Goal: Transaction & Acquisition: Purchase product/service

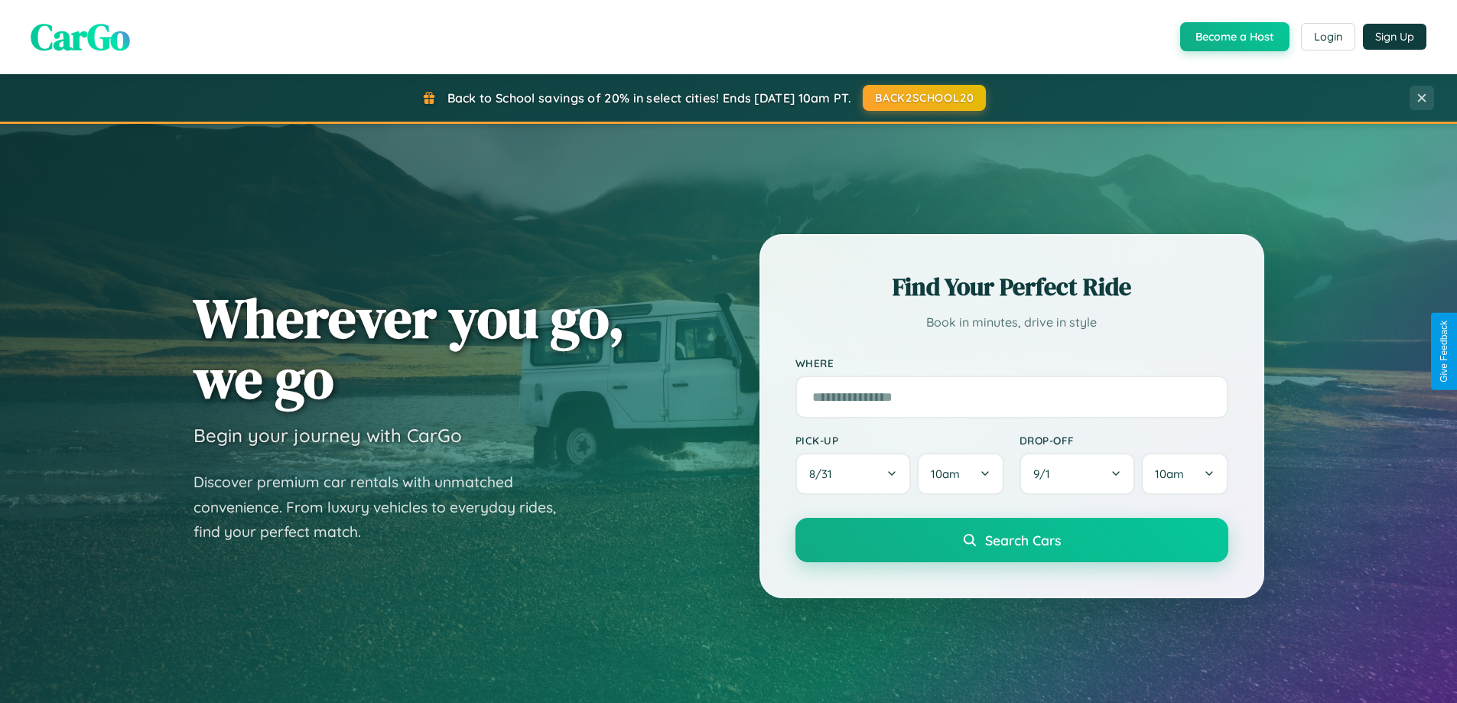
scroll to position [1053, 0]
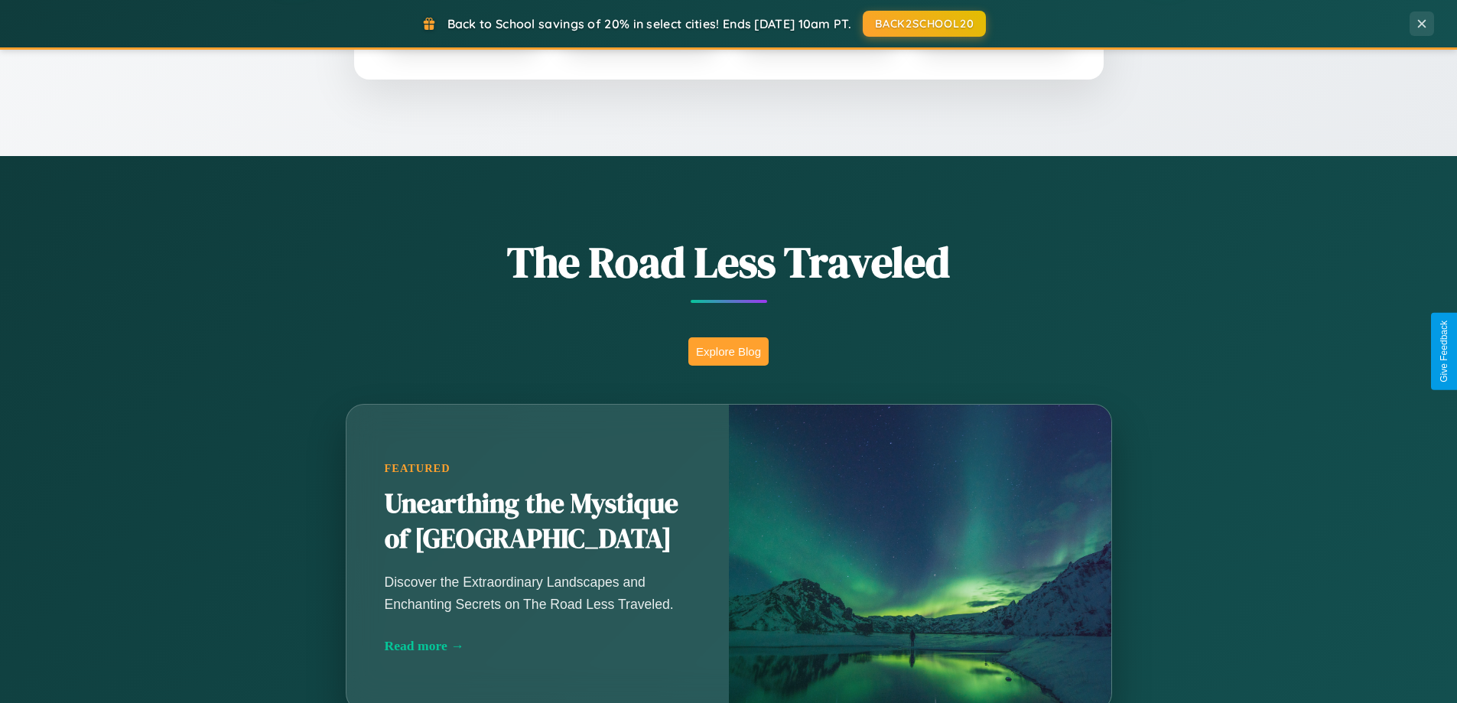
click at [728, 351] on button "Explore Blog" at bounding box center [728, 351] width 80 height 28
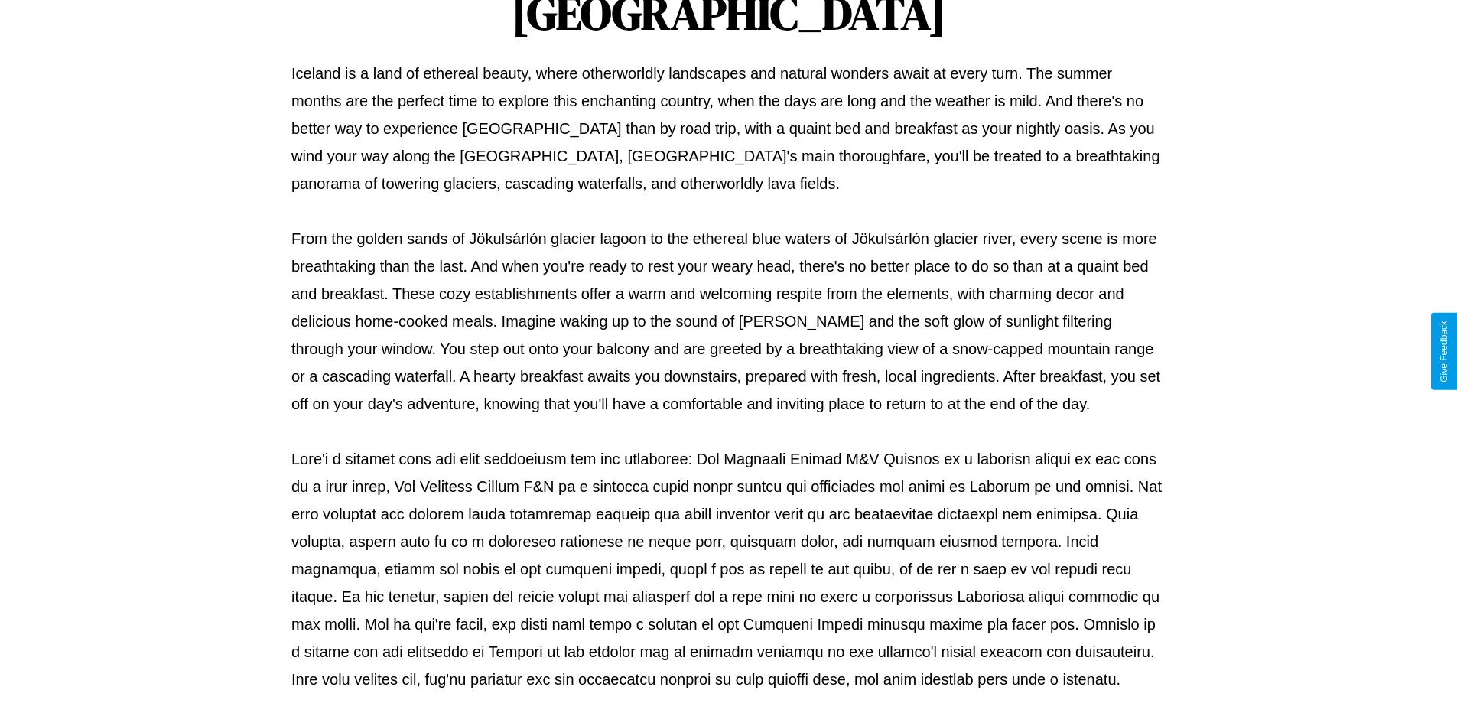
scroll to position [495, 0]
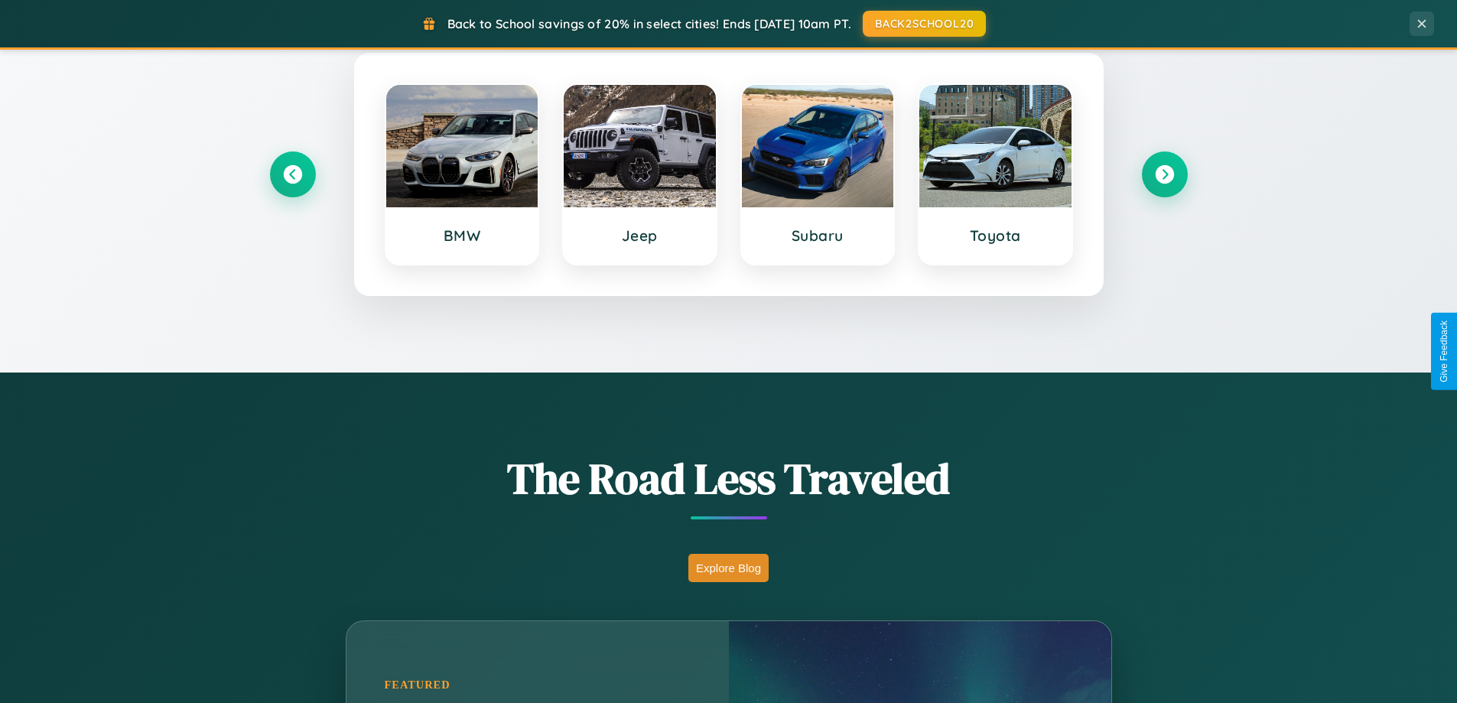
scroll to position [659, 0]
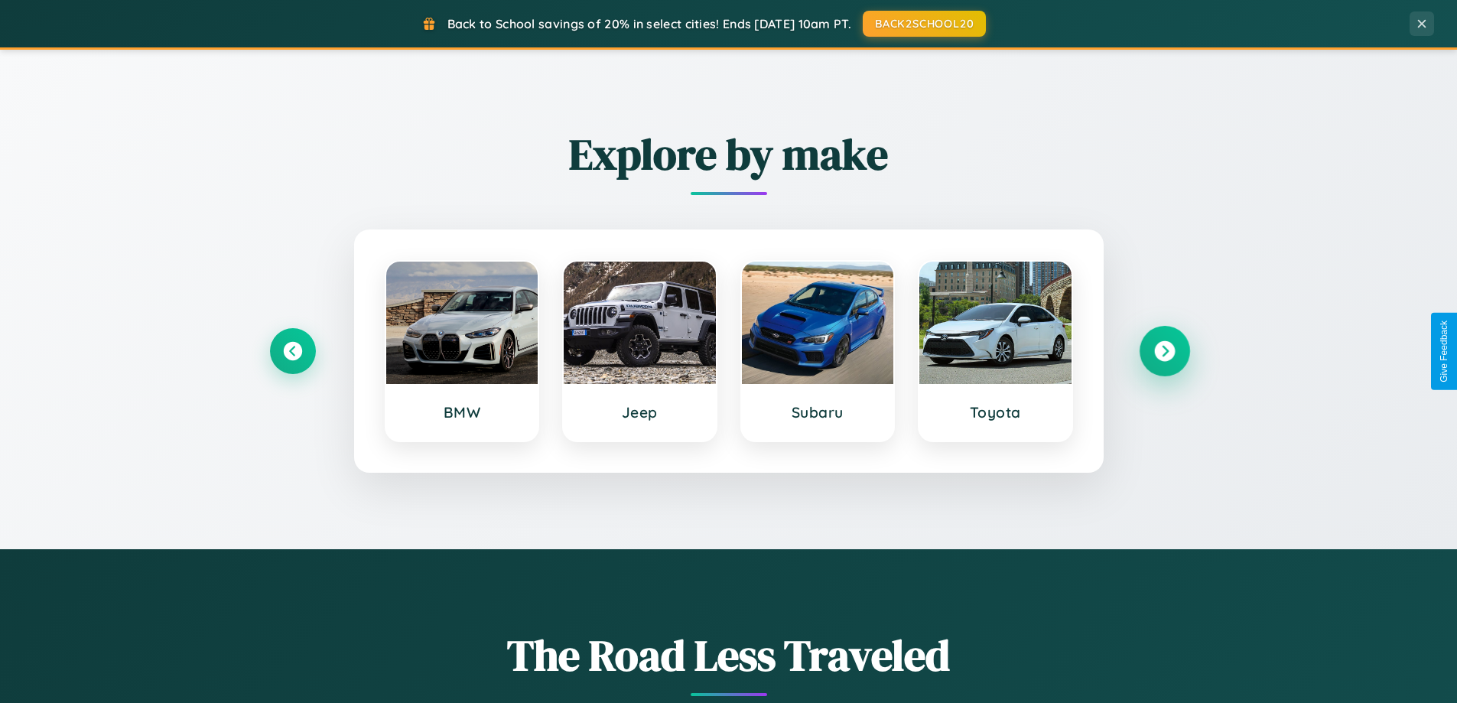
click at [1164, 351] on icon at bounding box center [1164, 351] width 21 height 21
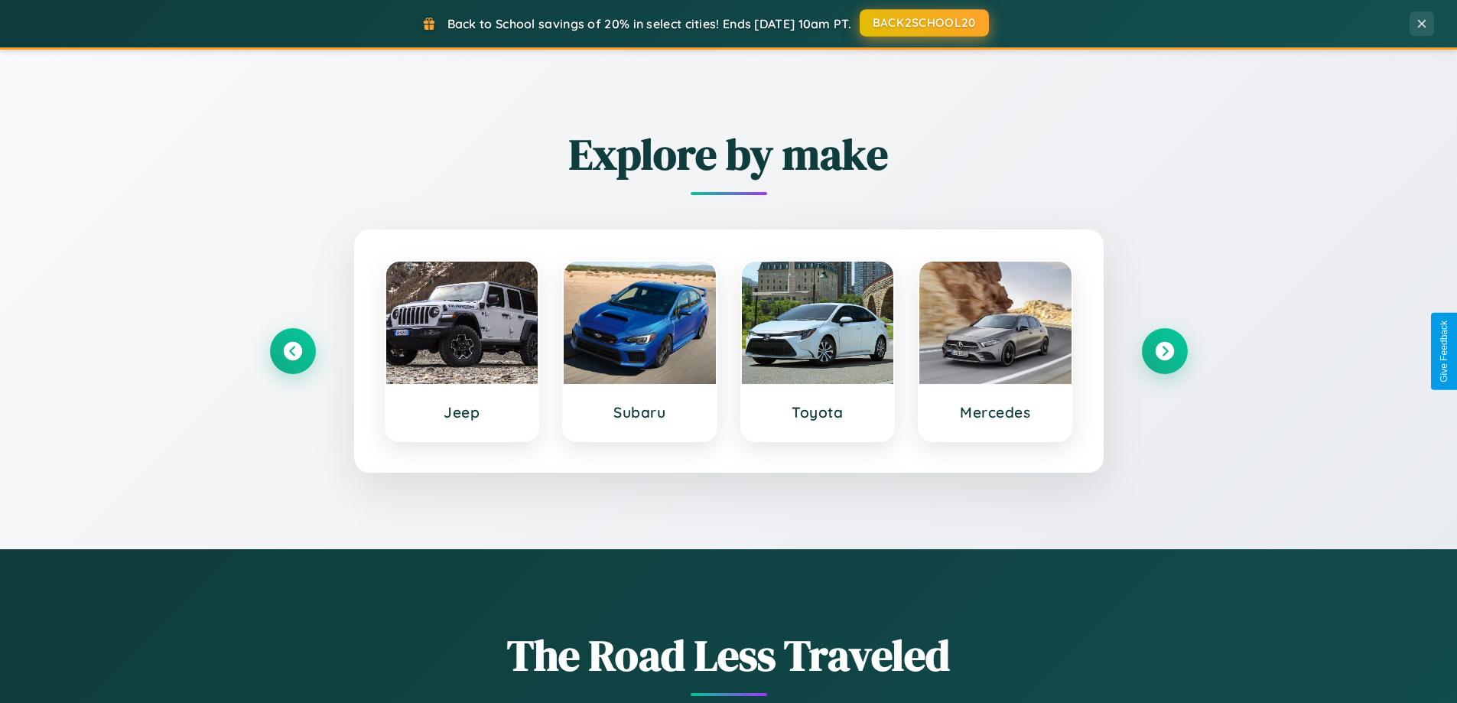
click at [923, 23] on button "BACK2SCHOOL20" at bounding box center [924, 23] width 129 height 28
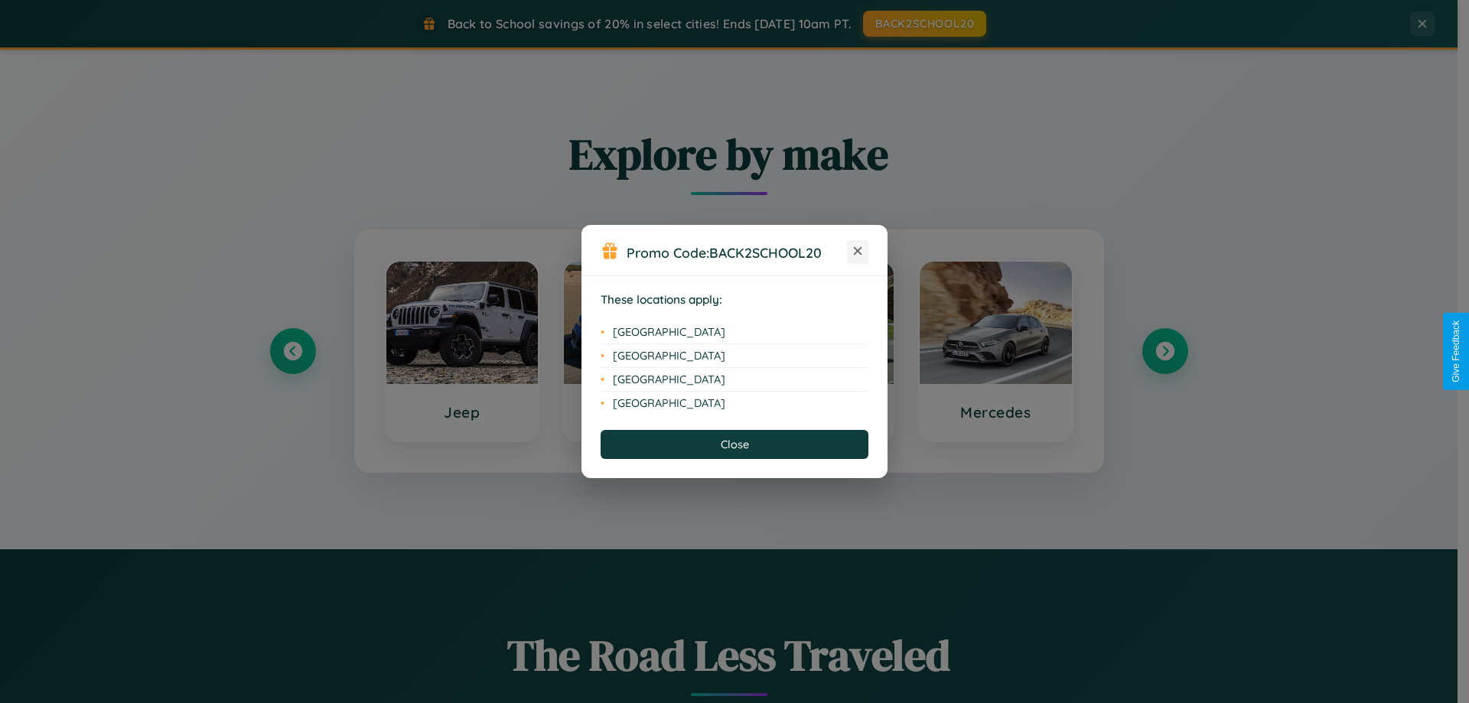
click at [858, 252] on icon at bounding box center [858, 251] width 8 height 8
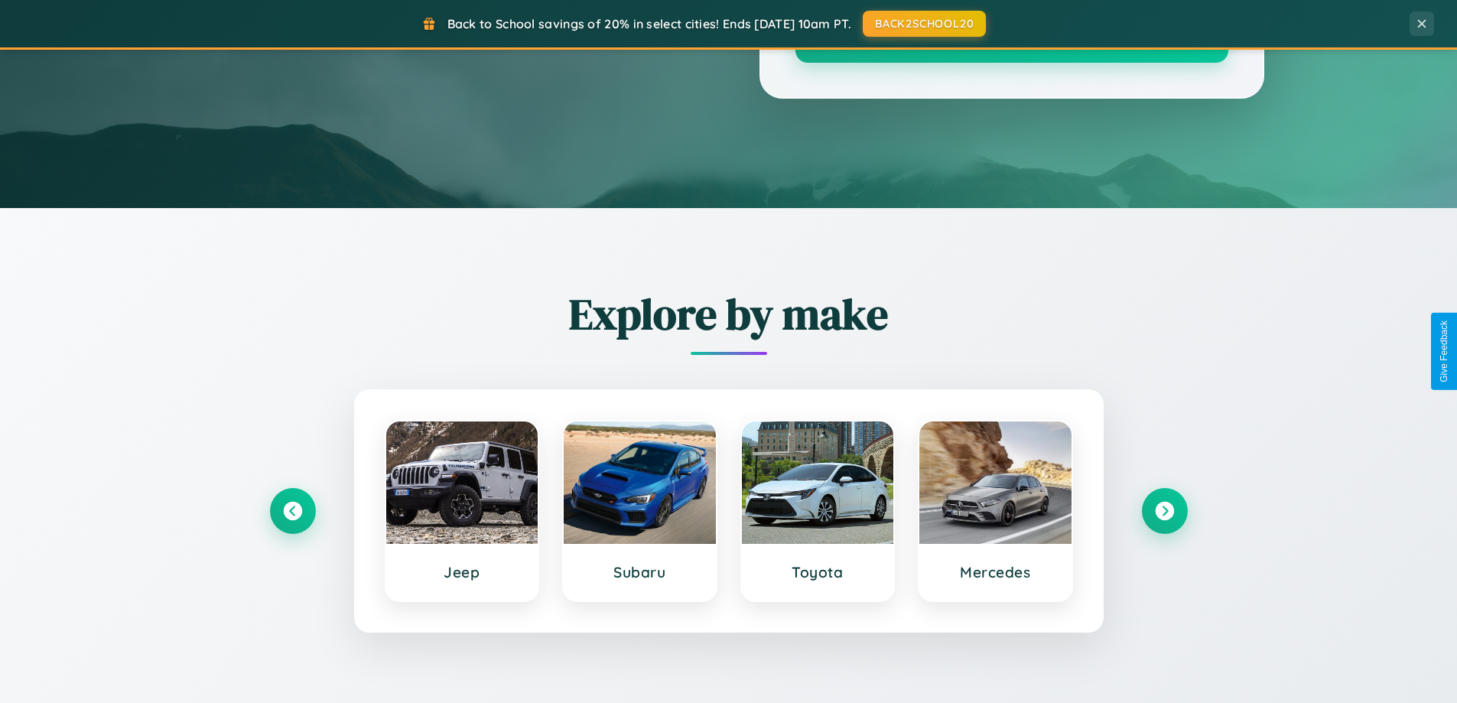
scroll to position [0, 0]
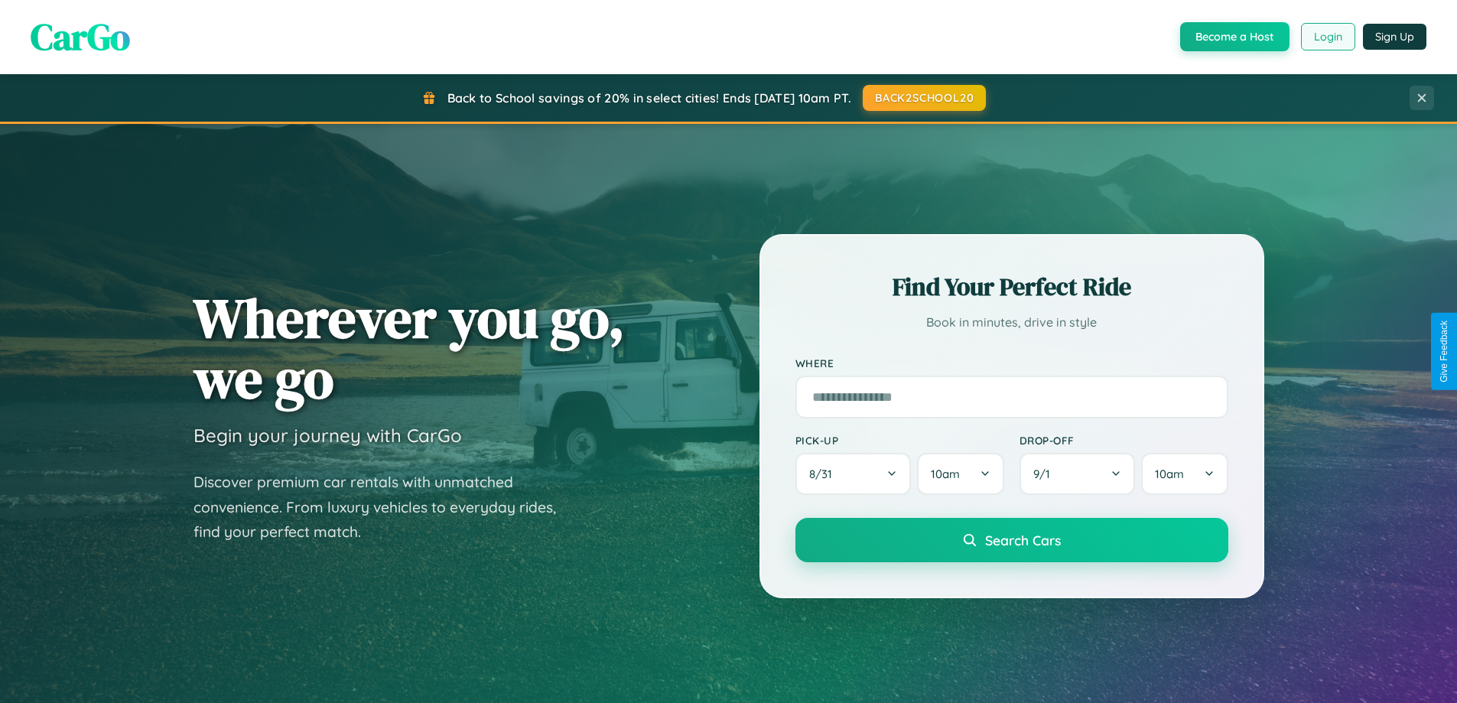
click at [1327, 37] on button "Login" at bounding box center [1328, 37] width 54 height 28
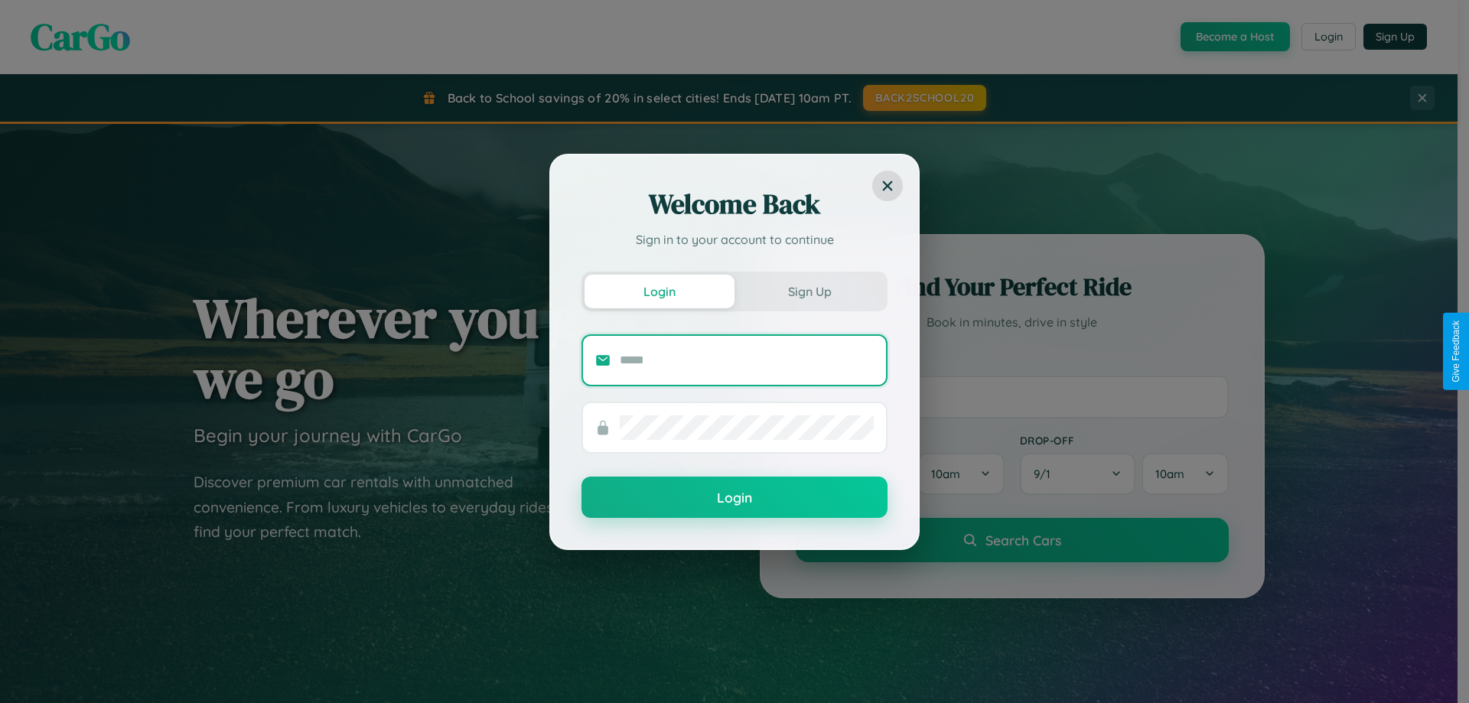
click at [747, 360] on input "text" at bounding box center [747, 360] width 254 height 24
type input "**********"
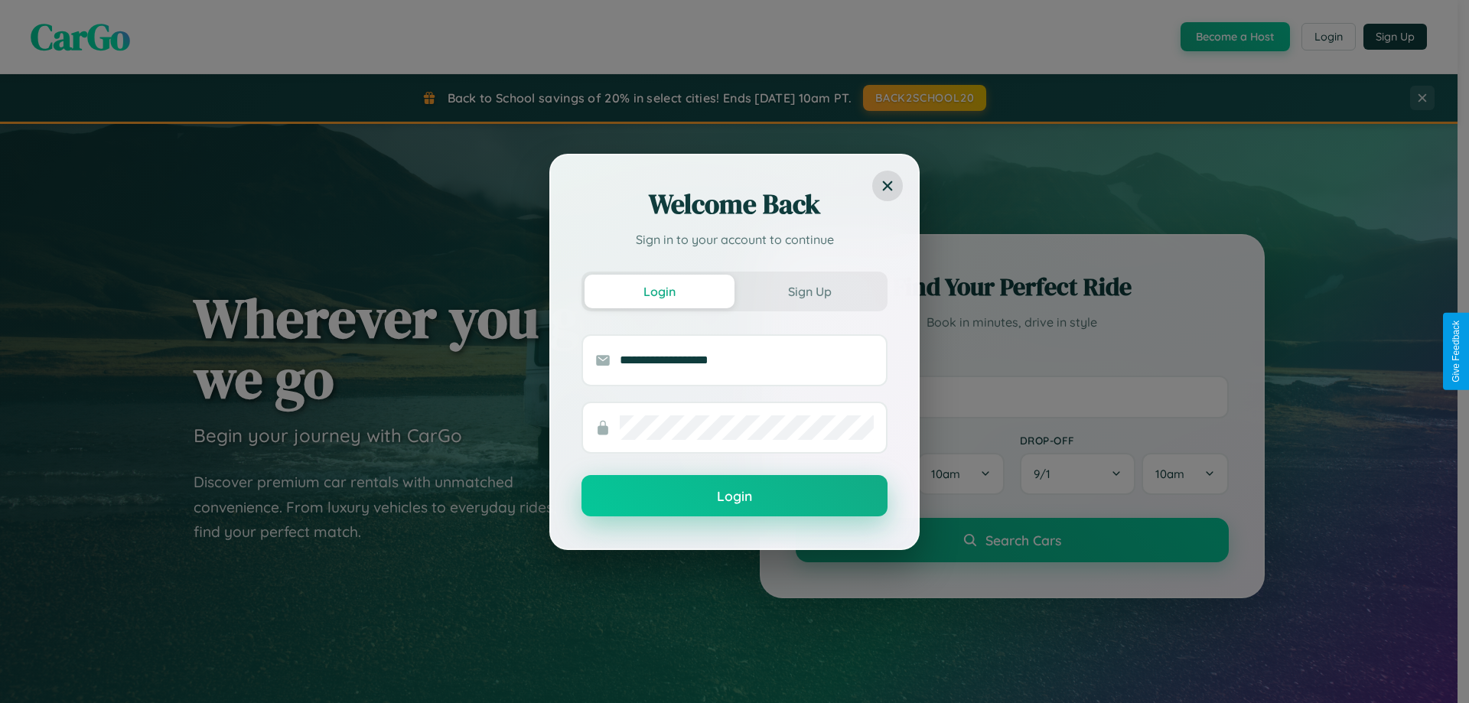
click at [734, 496] on button "Login" at bounding box center [734, 495] width 306 height 41
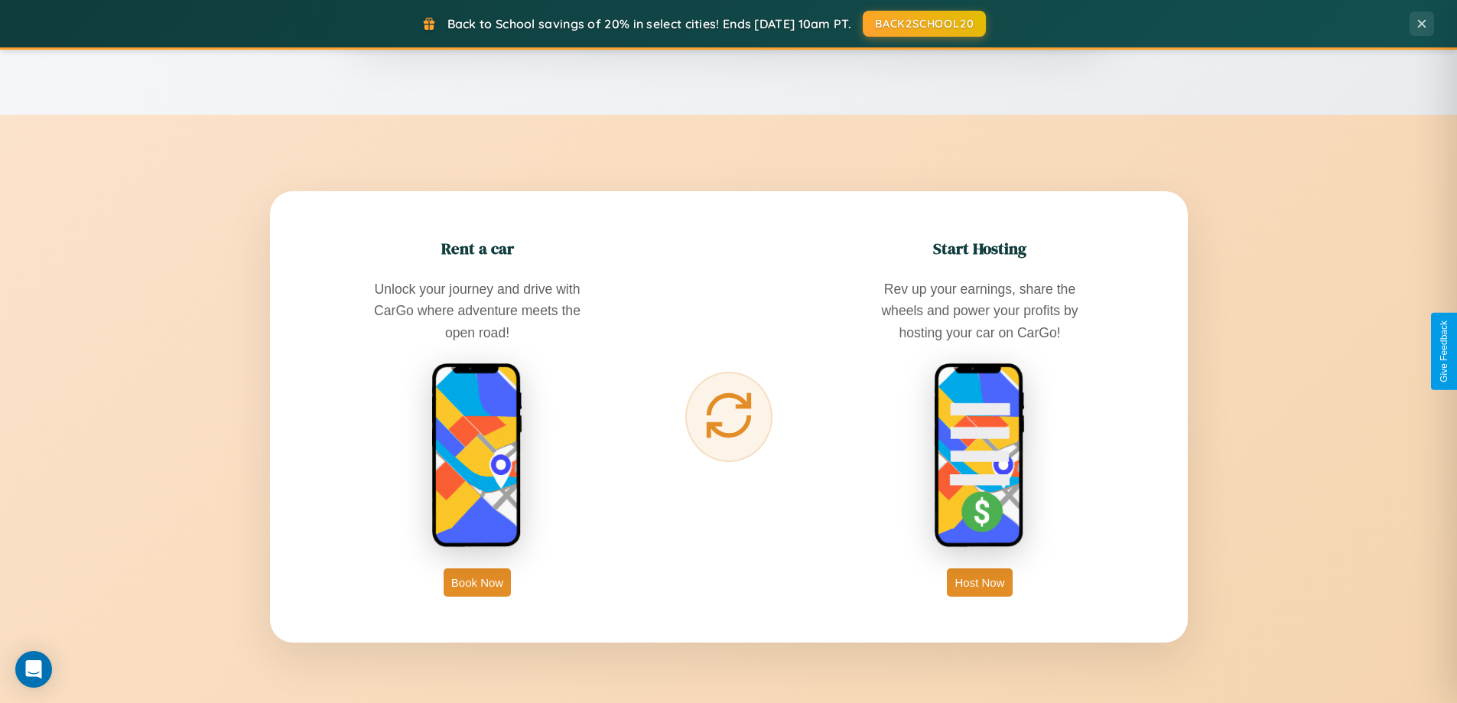
scroll to position [2458, 0]
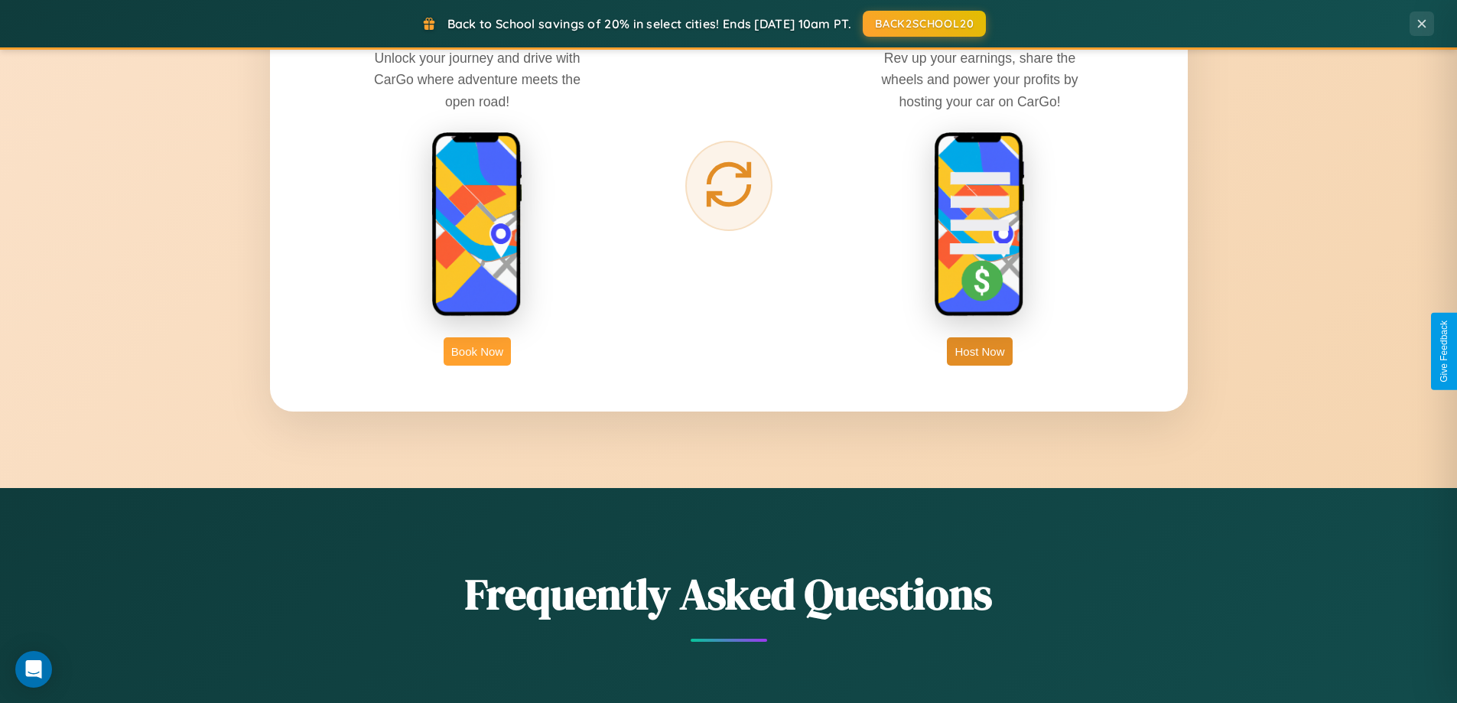
click at [477, 351] on button "Book Now" at bounding box center [477, 351] width 67 height 28
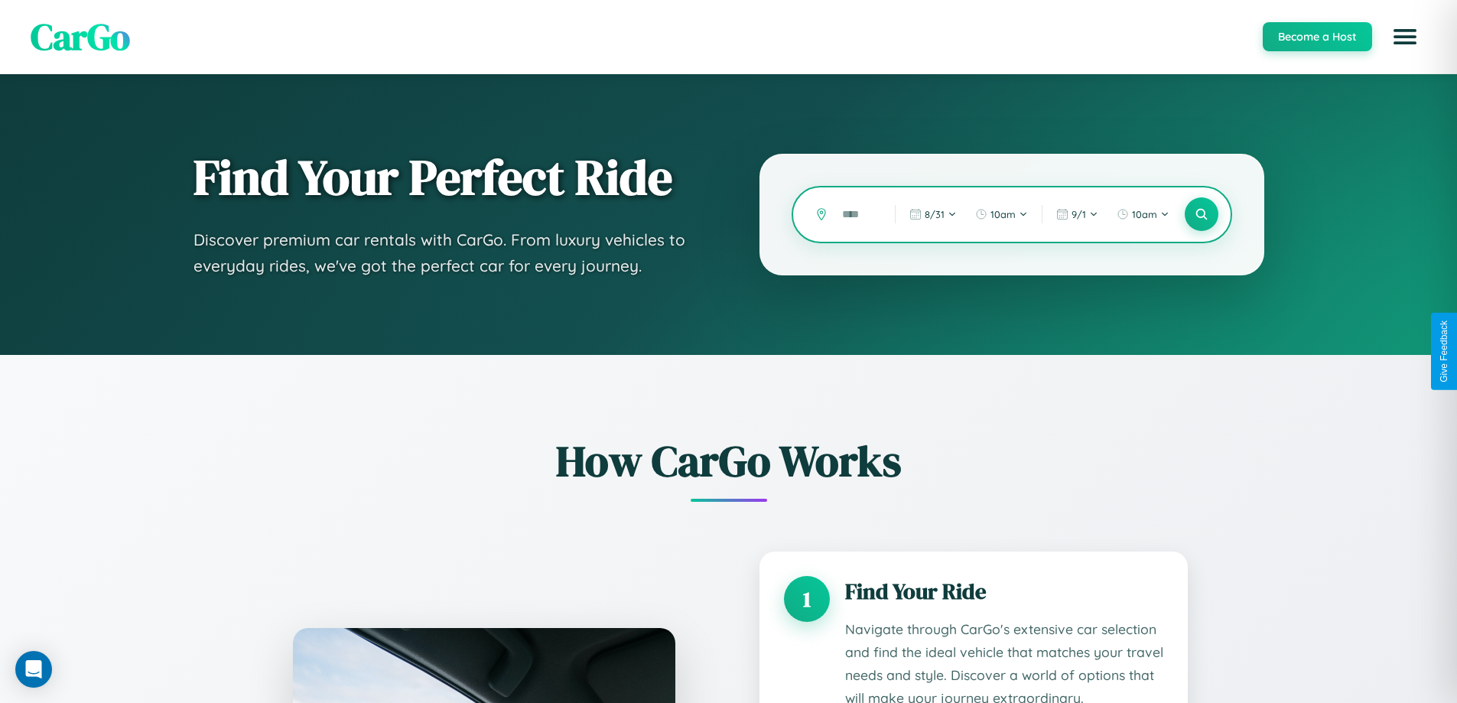
click at [858, 214] on input "text" at bounding box center [857, 214] width 45 height 27
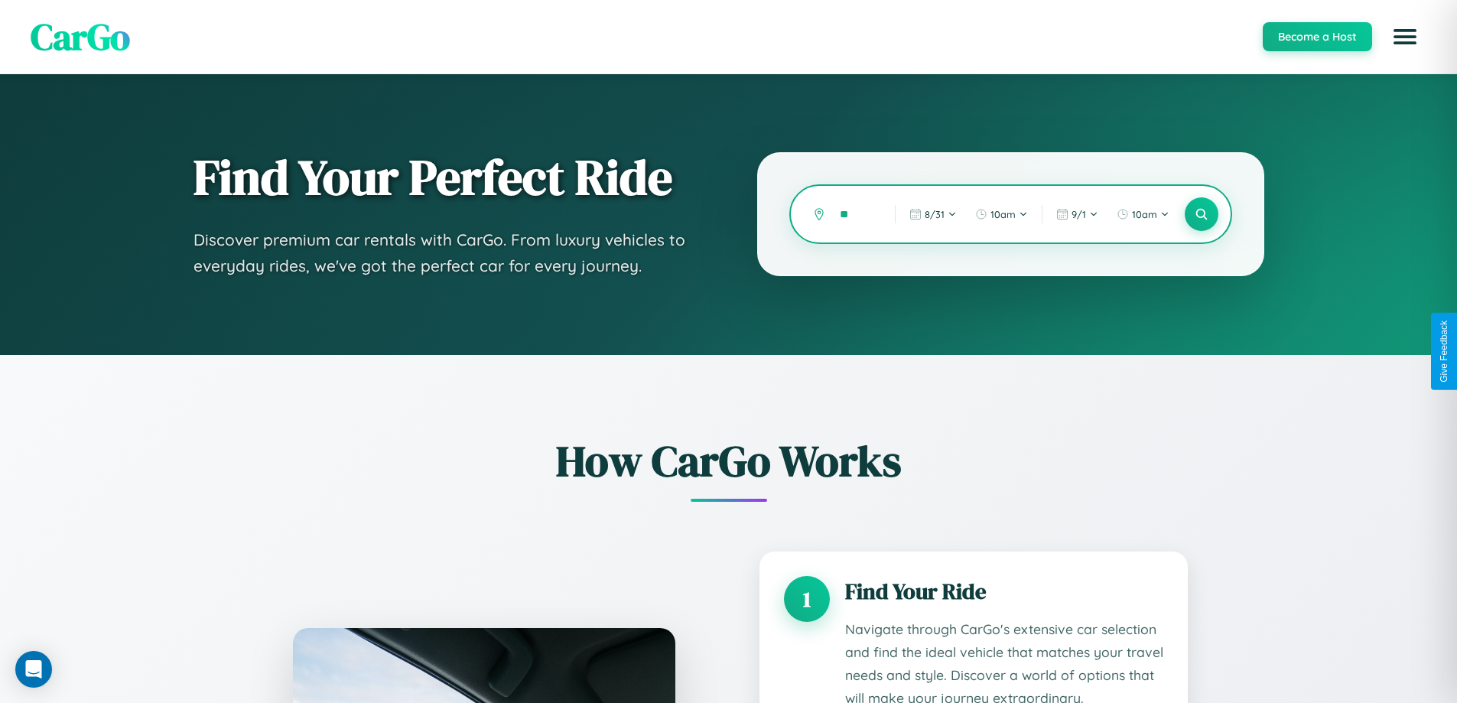
type input "*"
type input "******"
click at [1201, 214] on icon at bounding box center [1201, 214] width 15 height 15
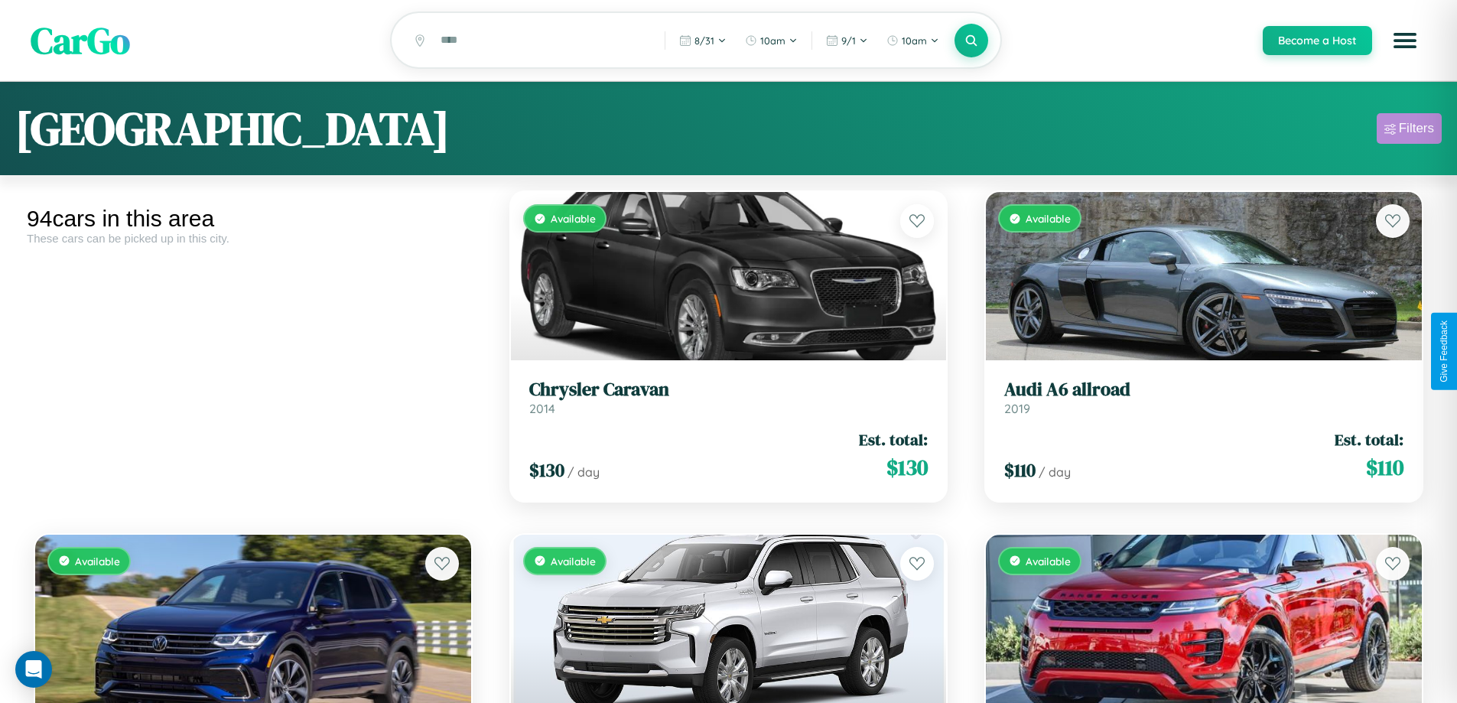
click at [1409, 131] on div "Filters" at bounding box center [1416, 128] width 35 height 15
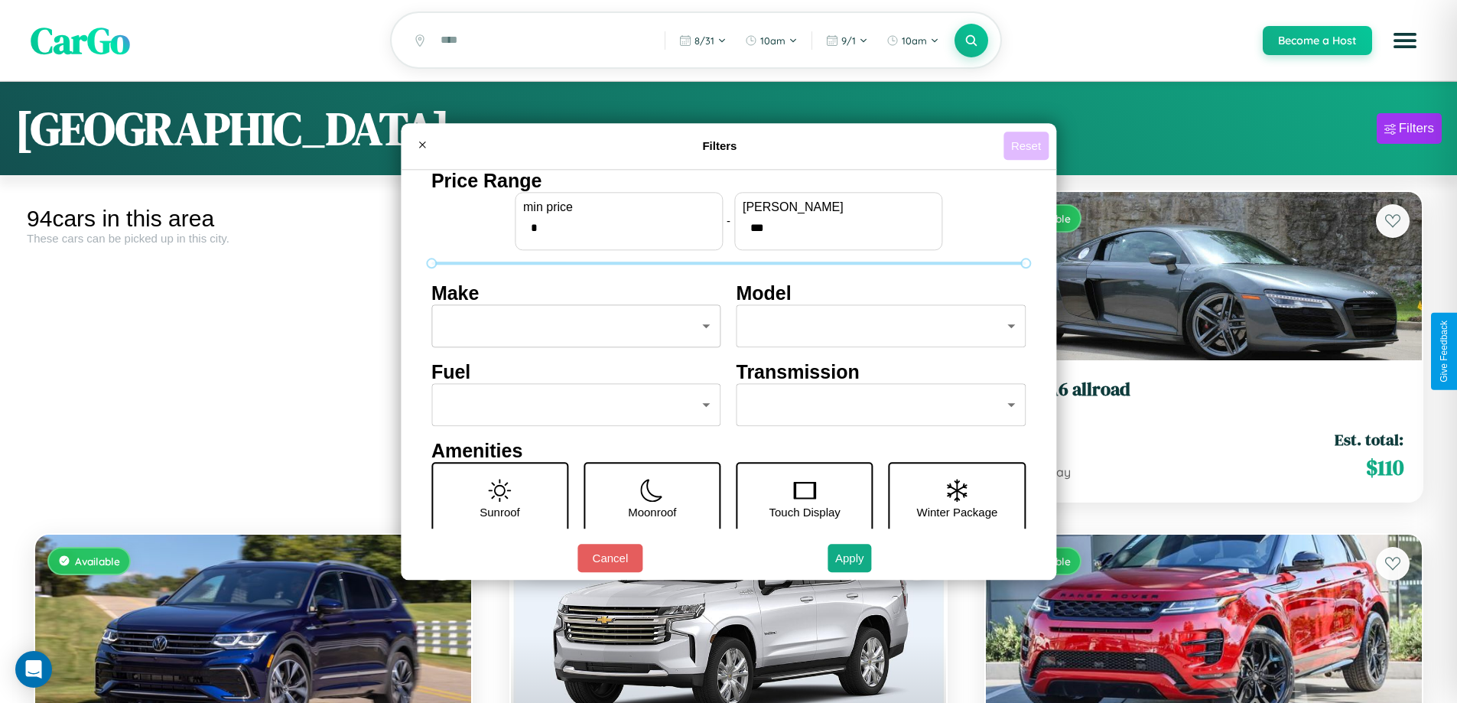
click at [1028, 145] on button "Reset" at bounding box center [1026, 146] width 45 height 28
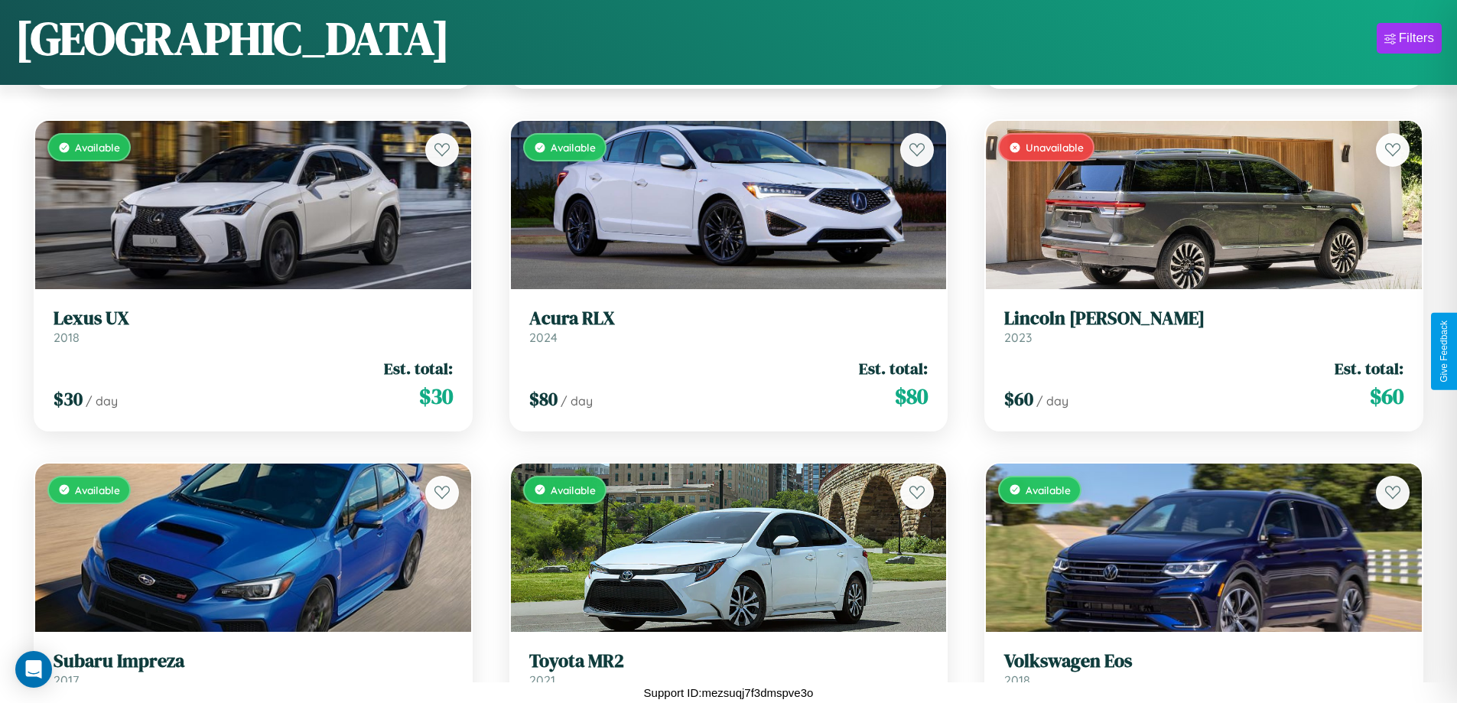
scroll to position [6038, 0]
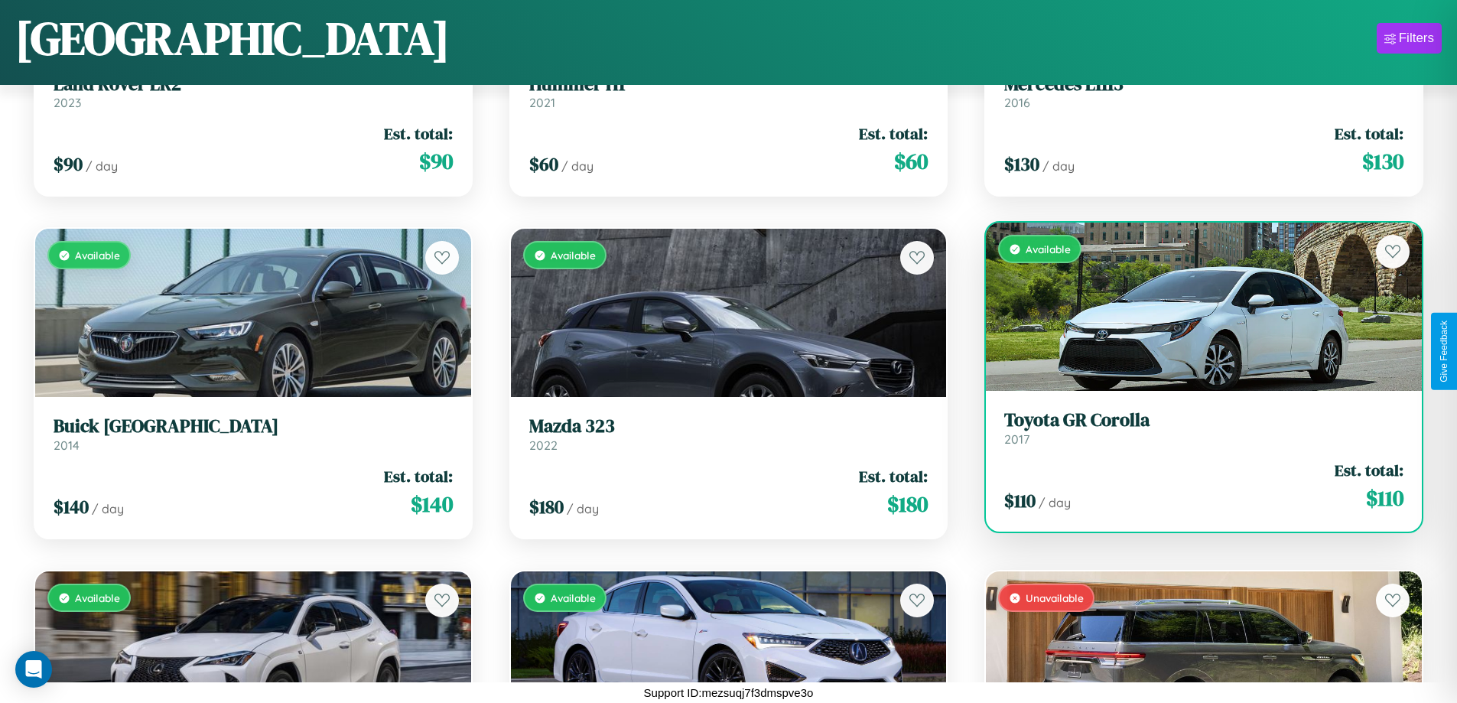
click at [1194, 434] on link "Toyota GR Corolla 2017" at bounding box center [1203, 427] width 399 height 37
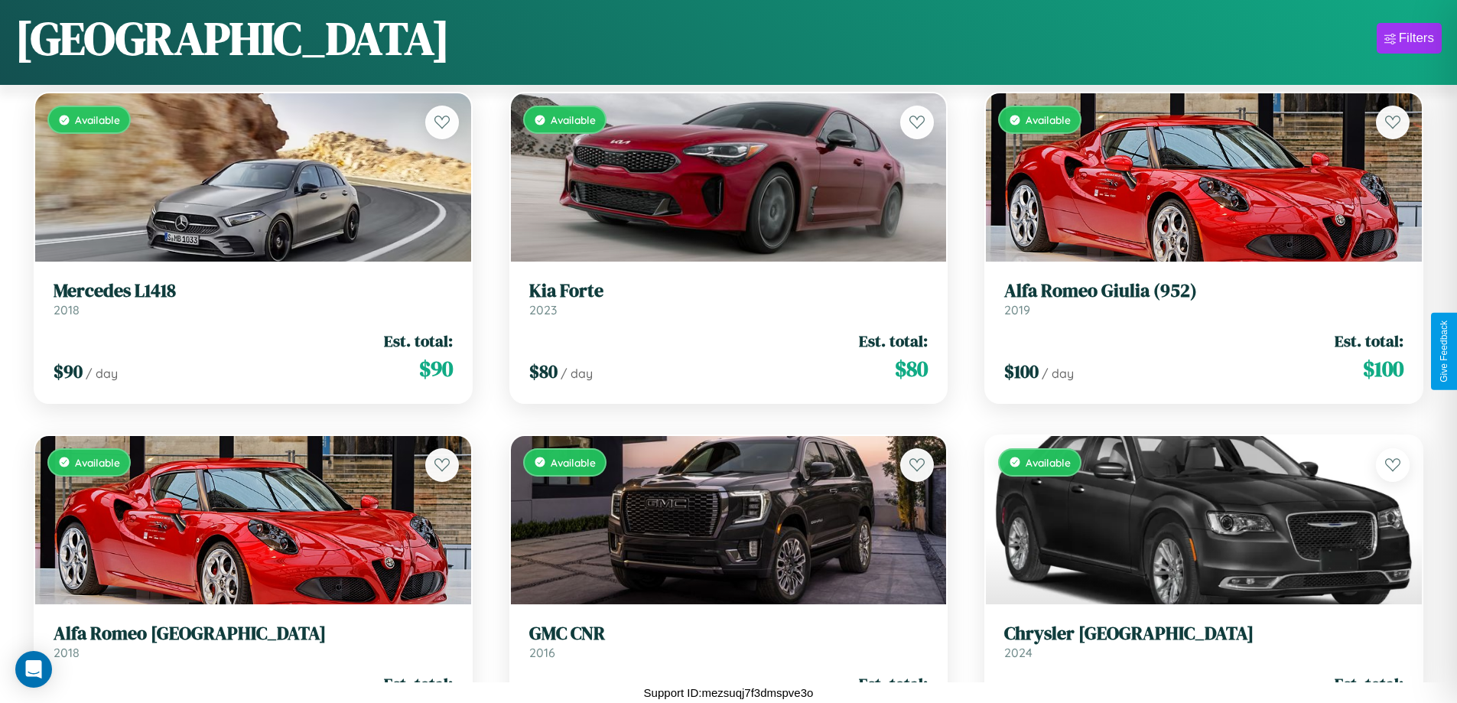
scroll to position [9806, 0]
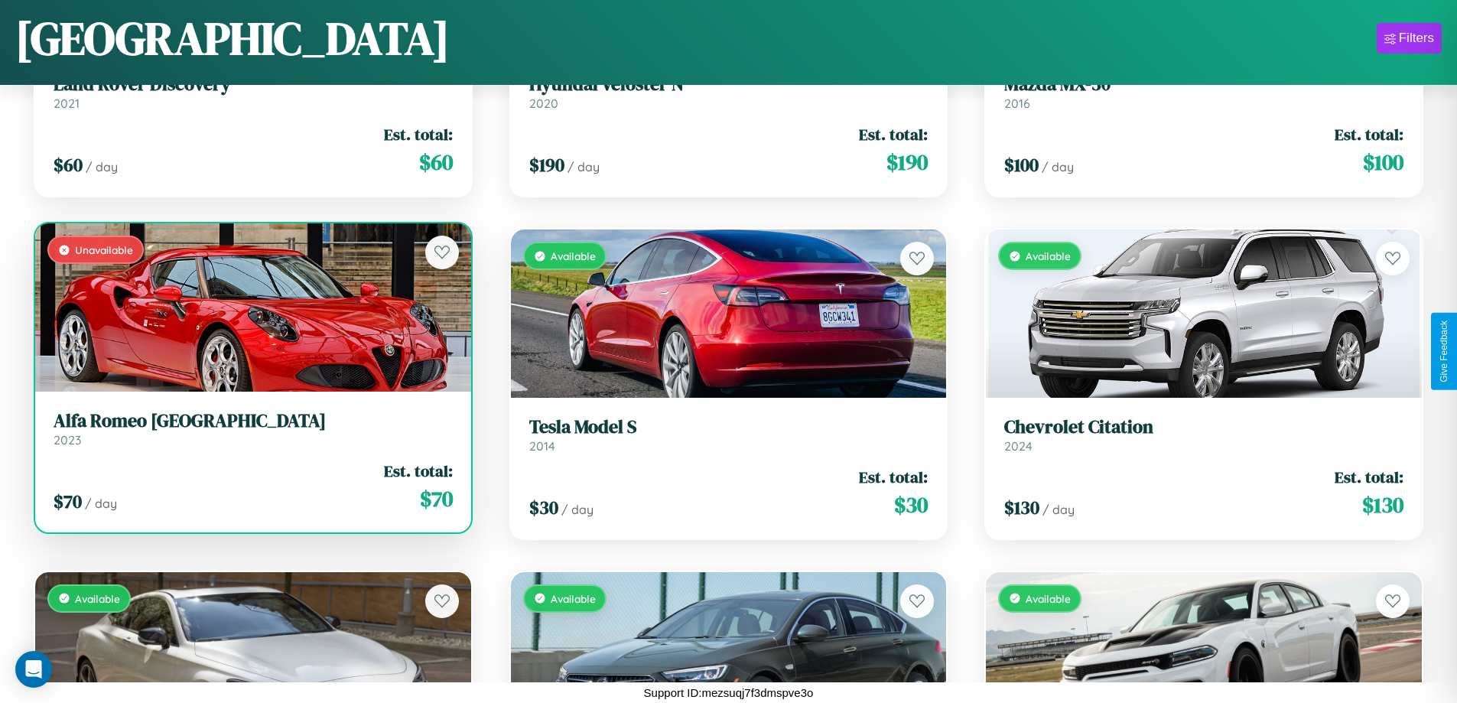
click at [251, 429] on h3 "Alfa Romeo Milano" at bounding box center [253, 421] width 399 height 22
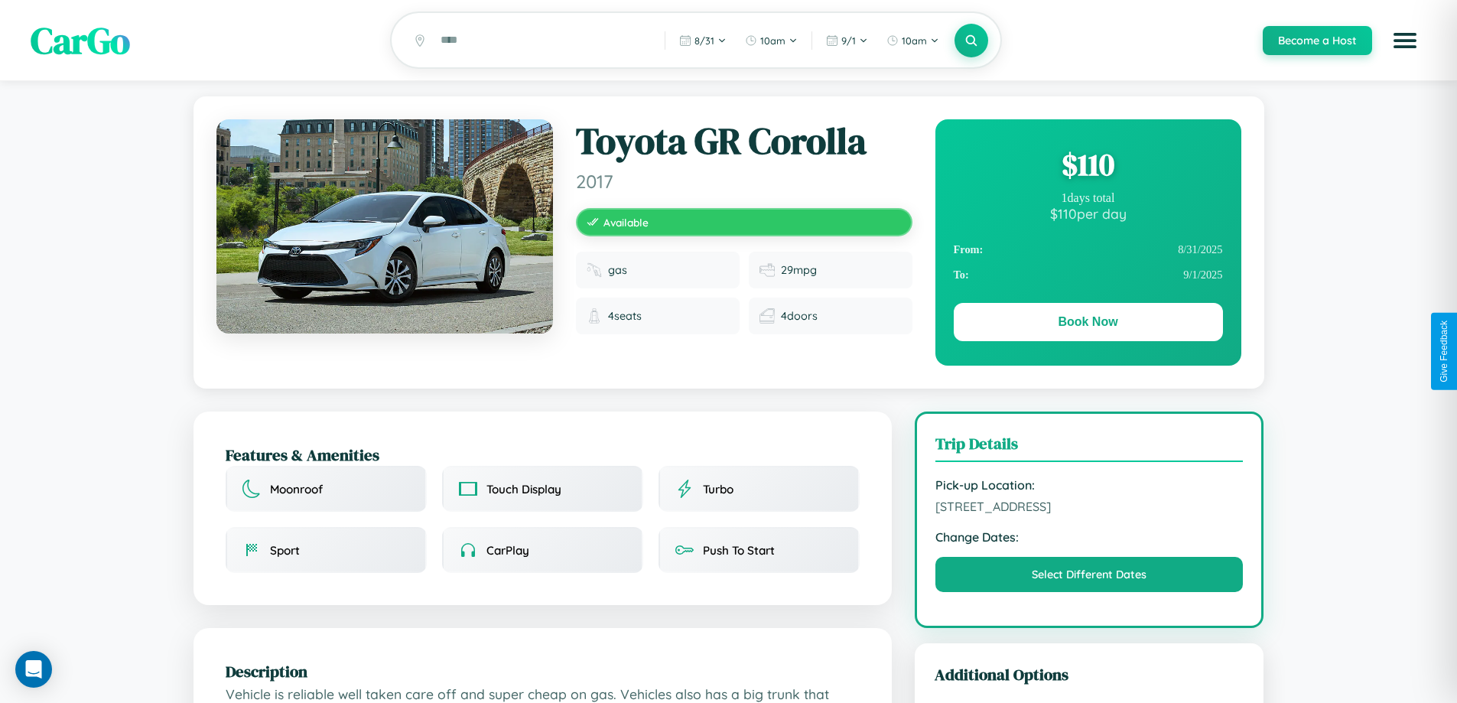
scroll to position [397, 0]
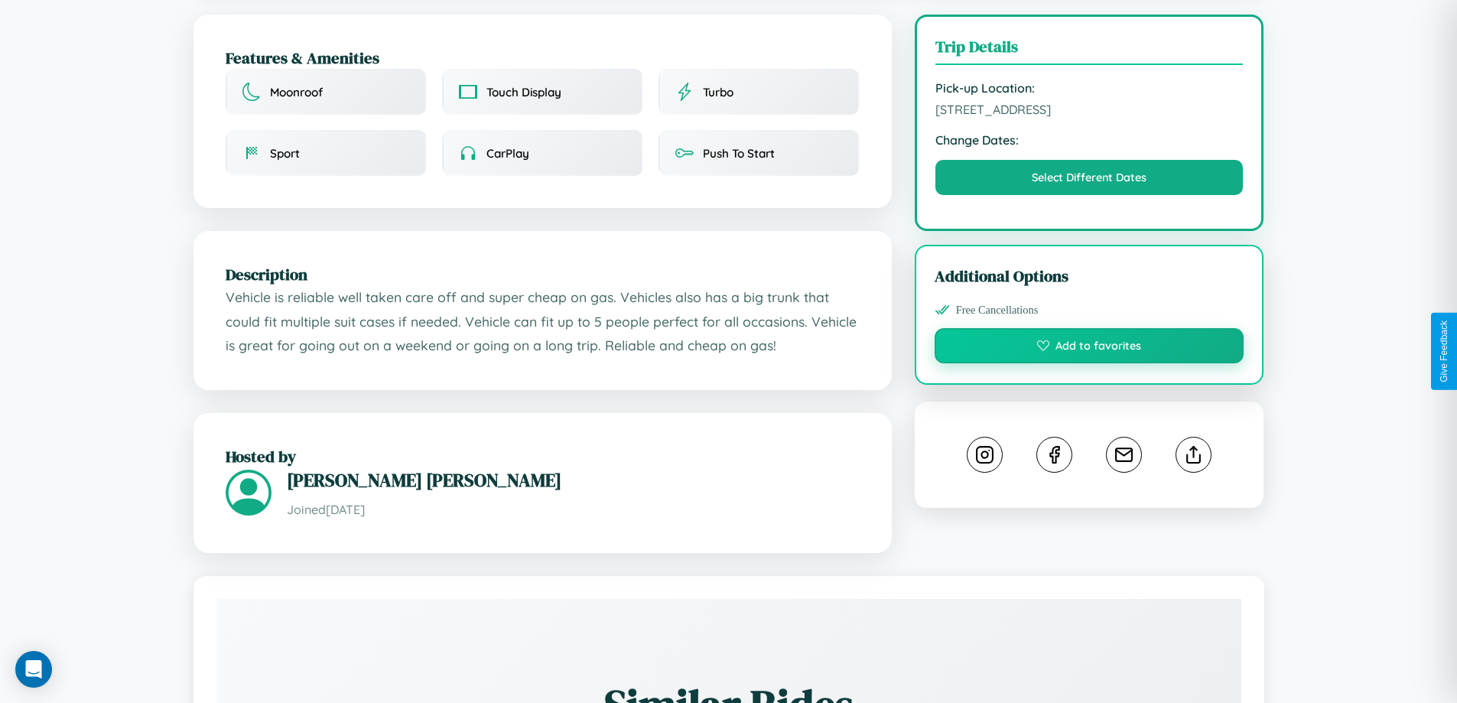
click at [1089, 349] on button "Add to favorites" at bounding box center [1090, 345] width 310 height 35
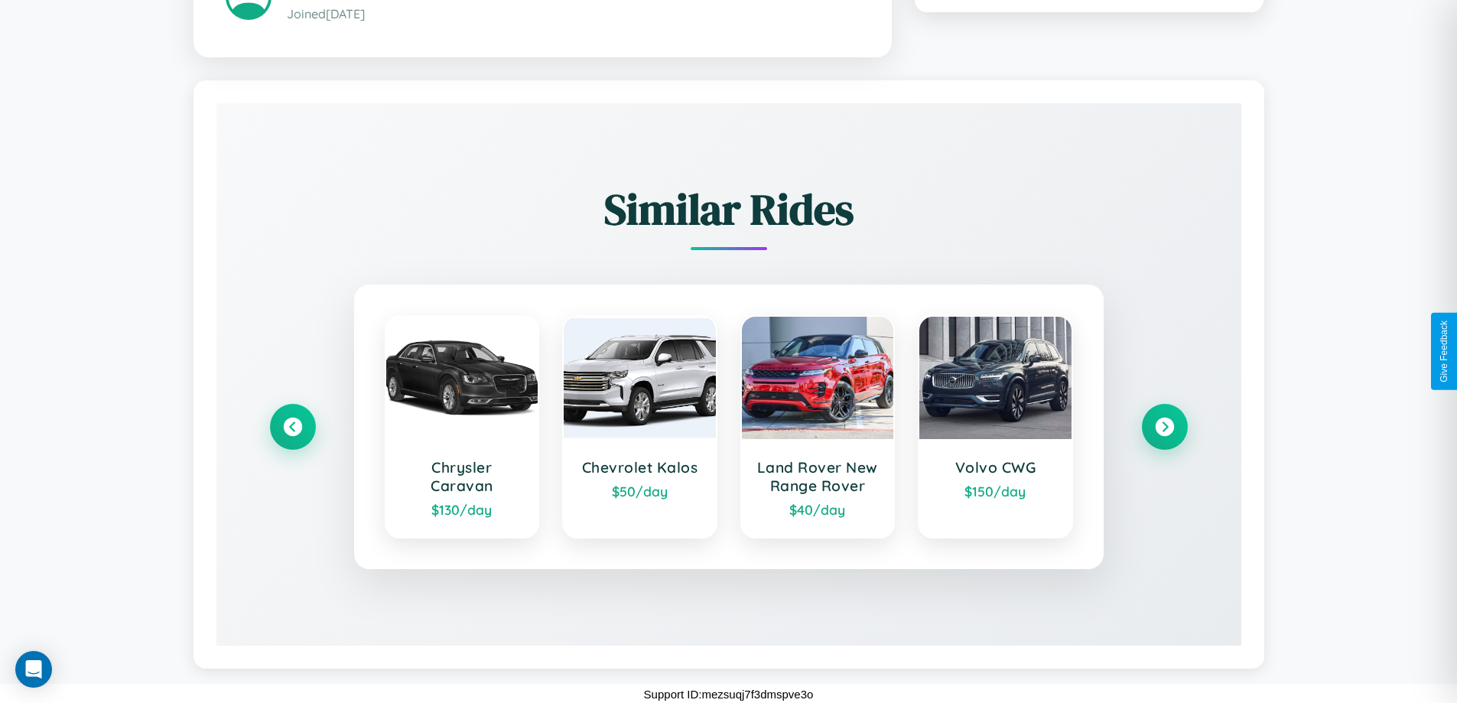
scroll to position [897, 0]
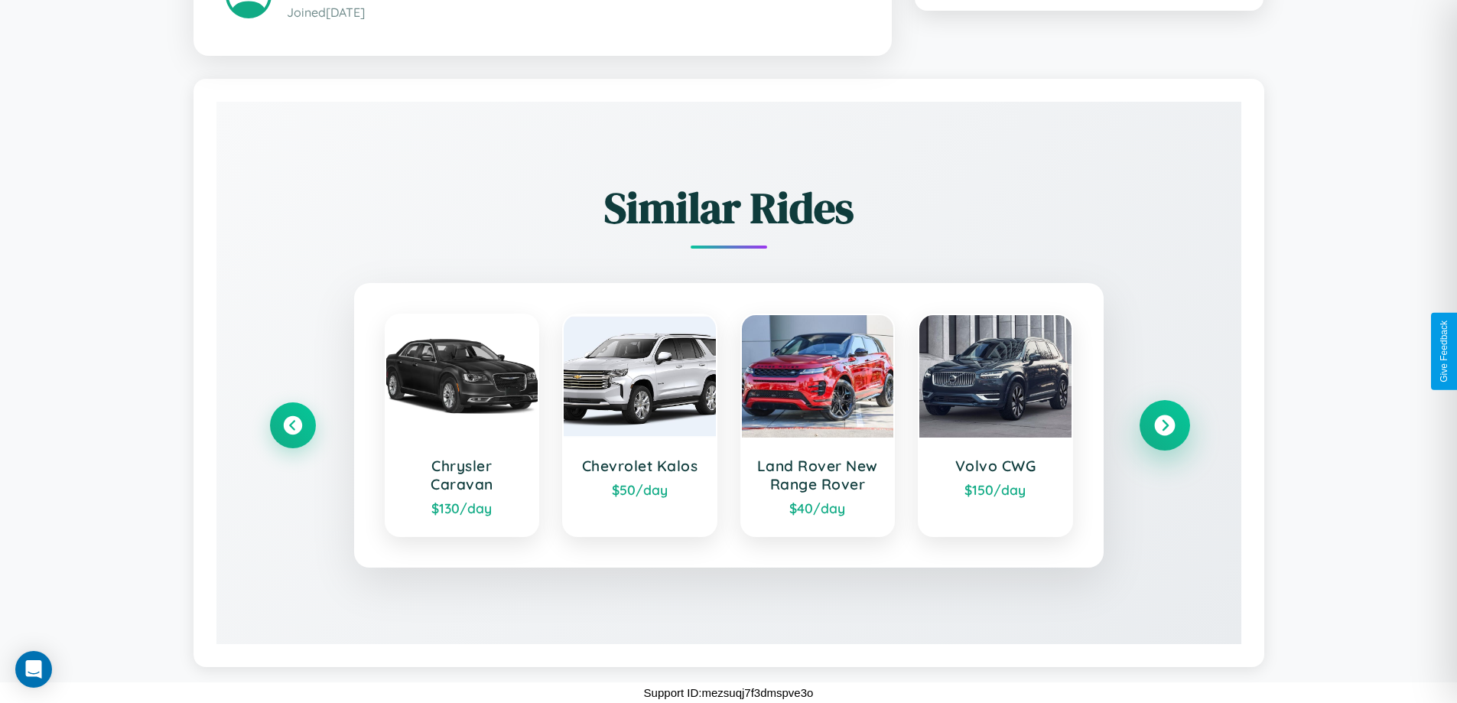
click at [1164, 425] on icon at bounding box center [1164, 425] width 21 height 21
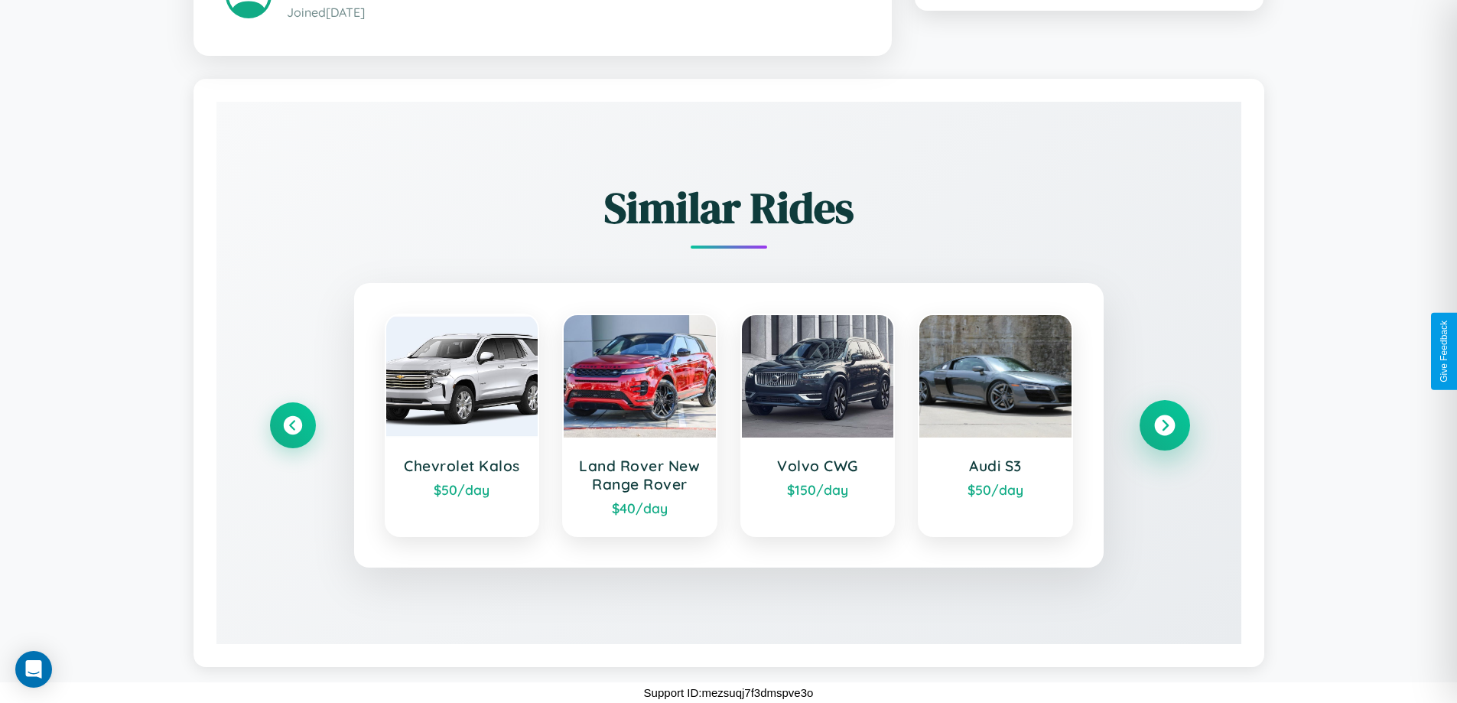
click at [1164, 425] on icon at bounding box center [1164, 425] width 21 height 21
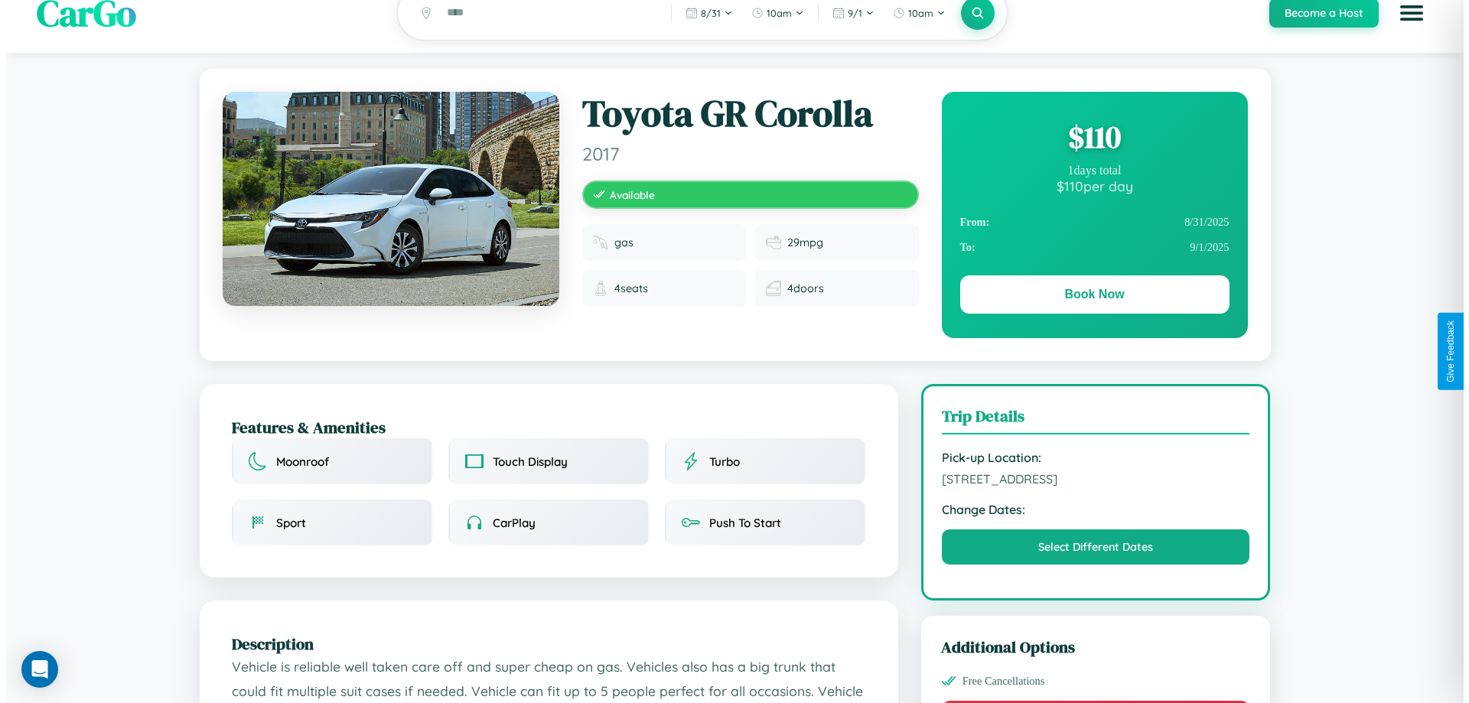
scroll to position [0, 0]
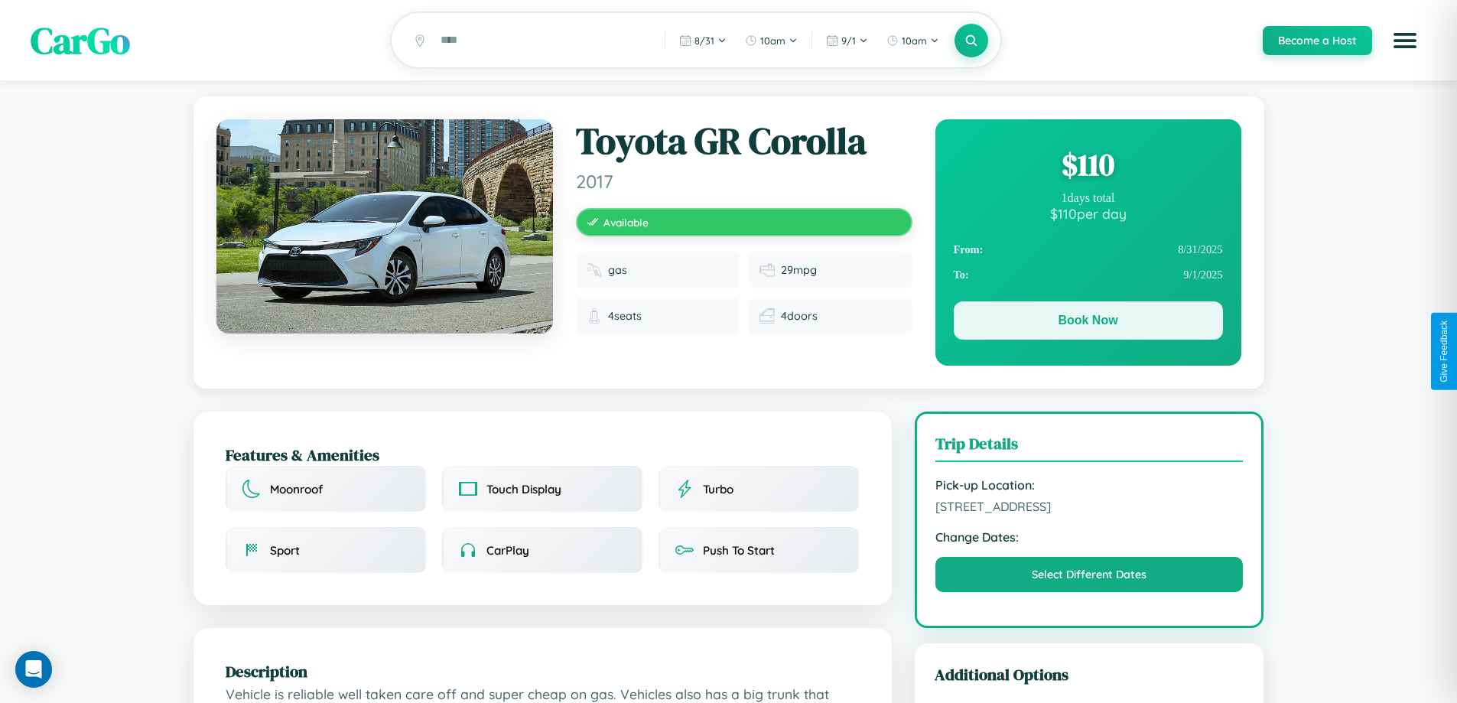
click at [1088, 323] on button "Book Now" at bounding box center [1088, 320] width 269 height 38
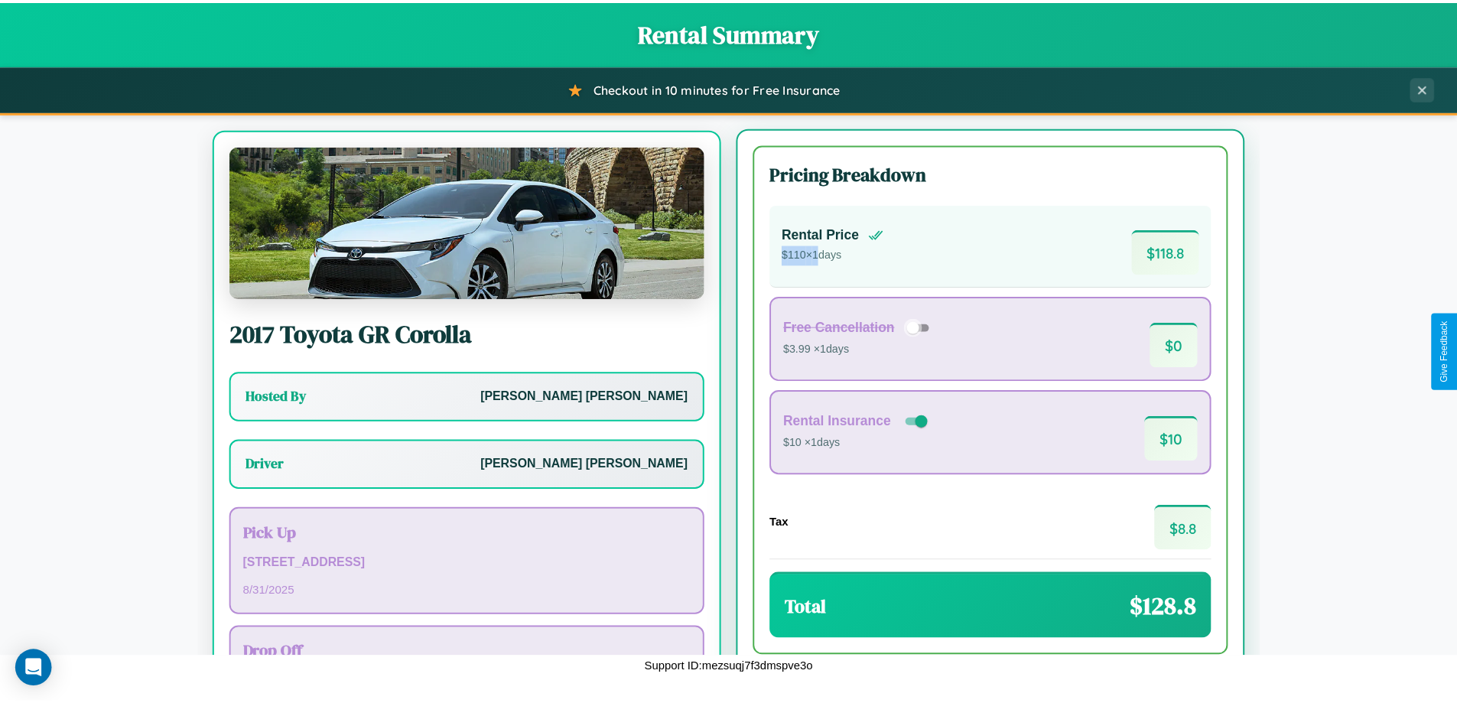
scroll to position [71, 0]
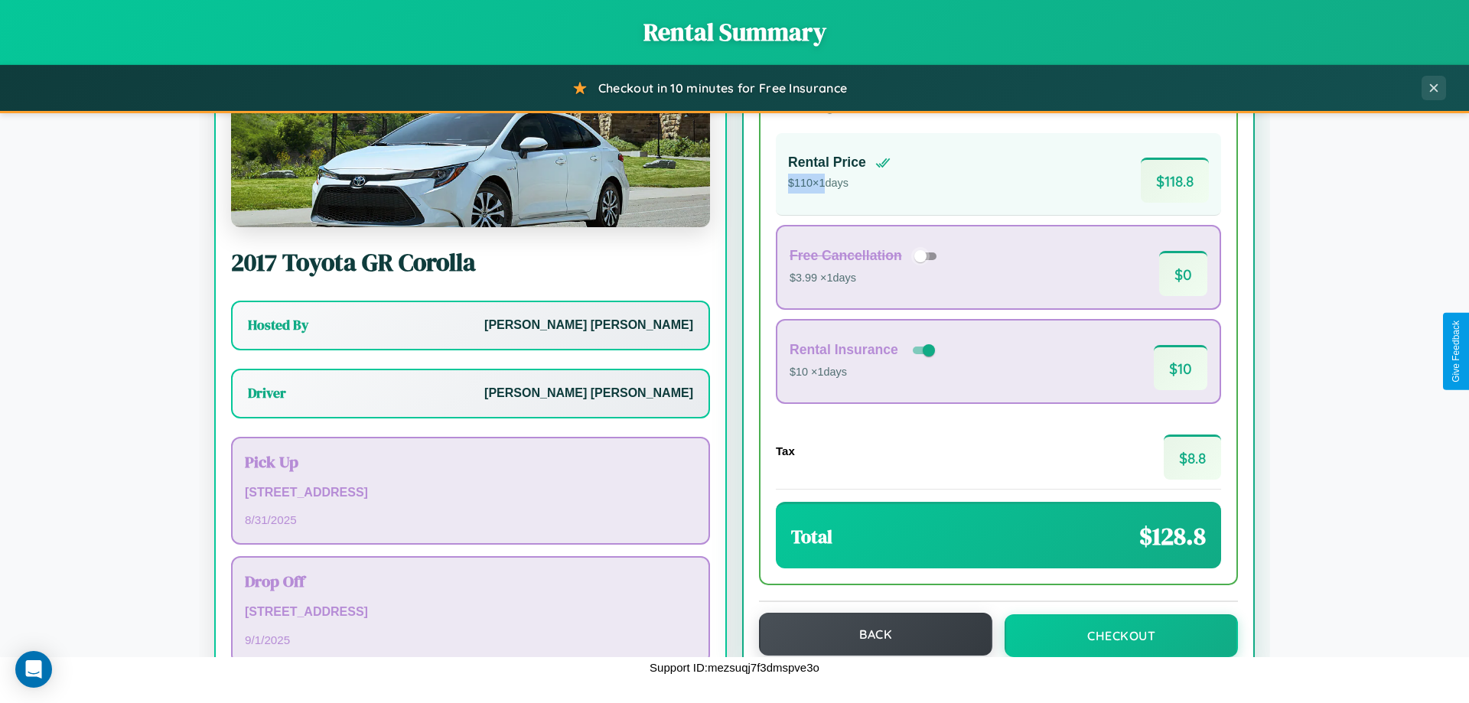
click at [868, 634] on button "Back" at bounding box center [875, 634] width 233 height 43
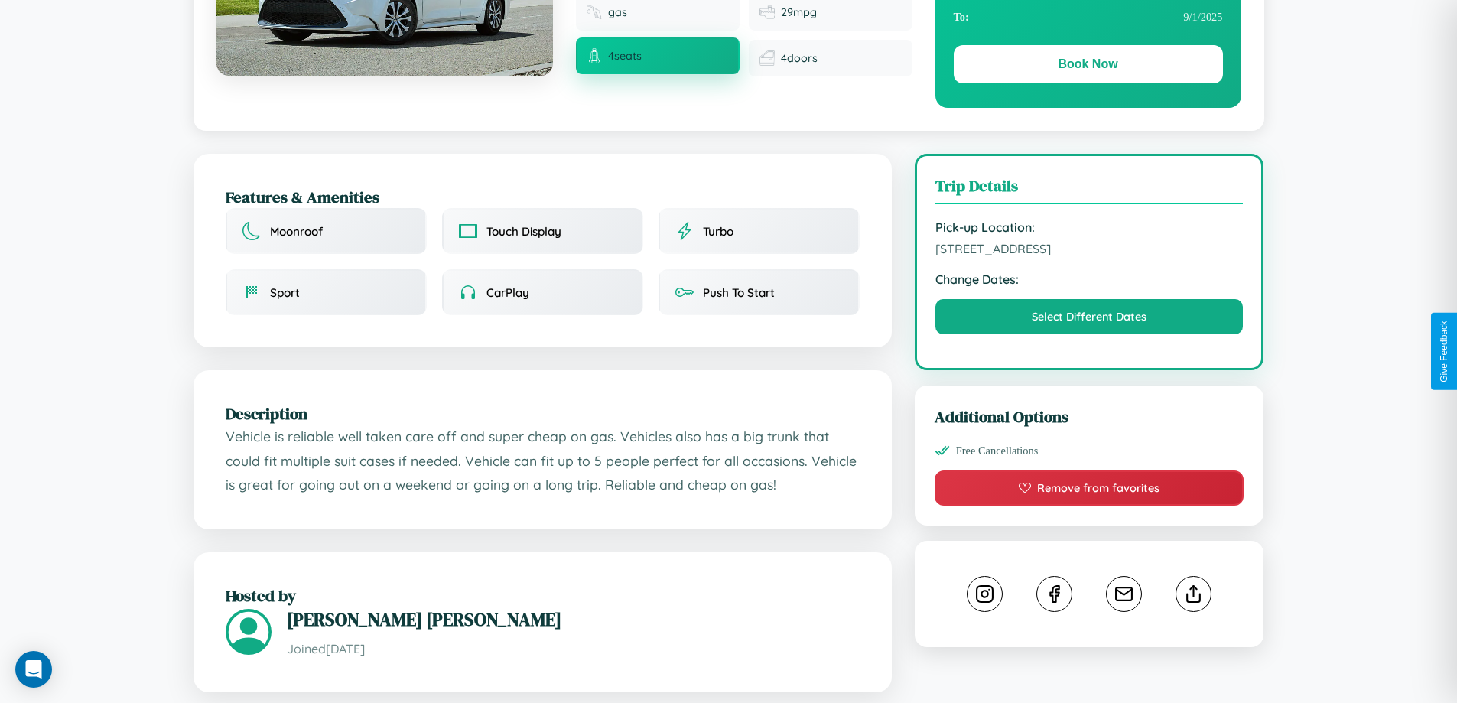
scroll to position [503, 0]
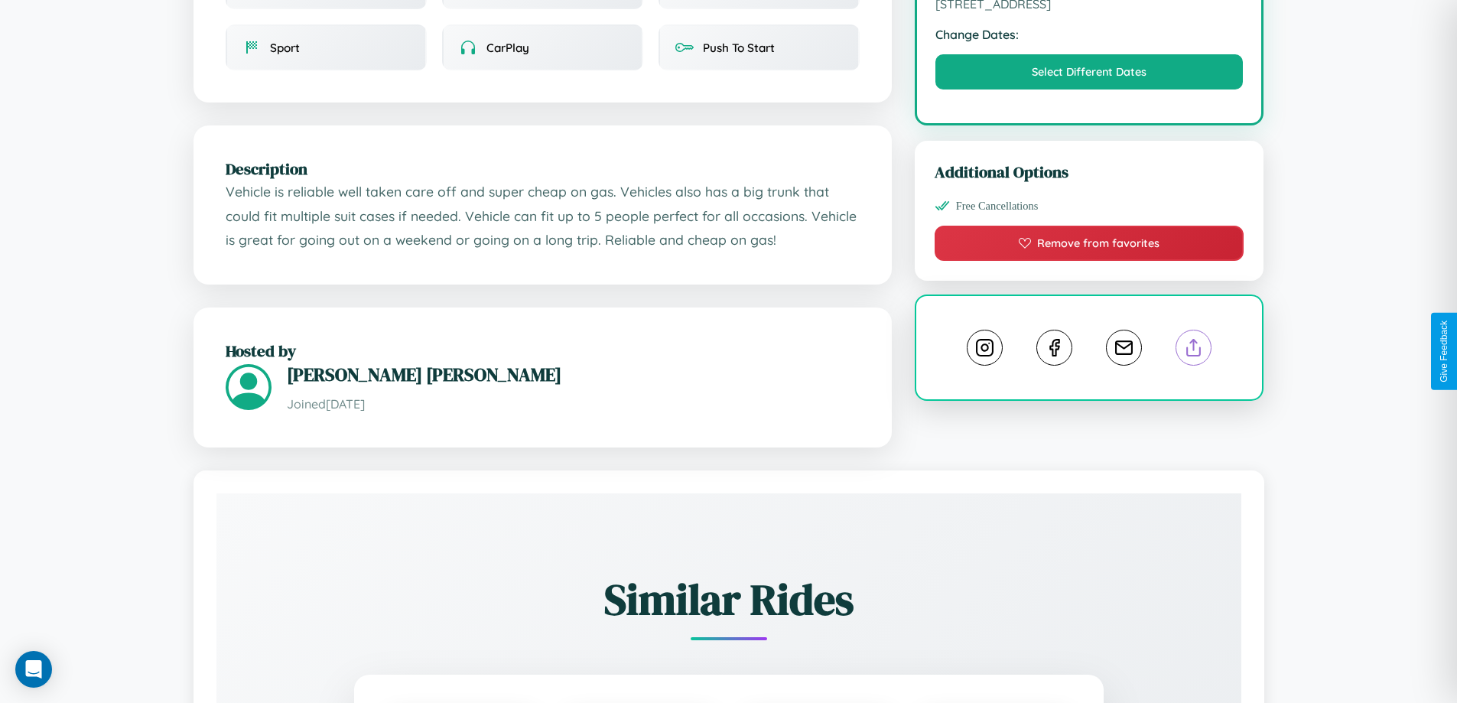
click at [1194, 350] on line at bounding box center [1194, 345] width 0 height 11
